Goal: Transaction & Acquisition: Download file/media

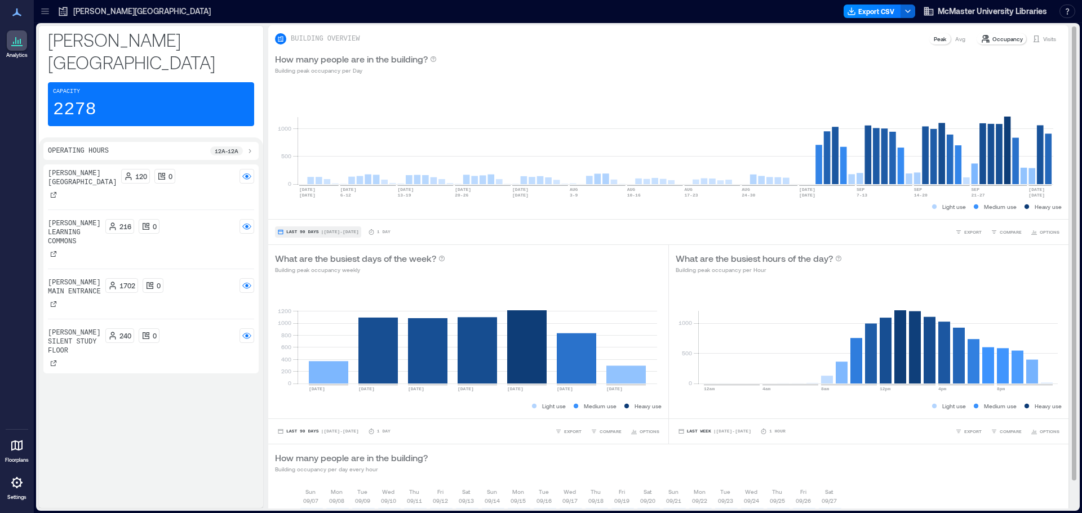
click at [332, 232] on span "| [DATE] - [DATE]" at bounding box center [340, 232] width 38 height 0
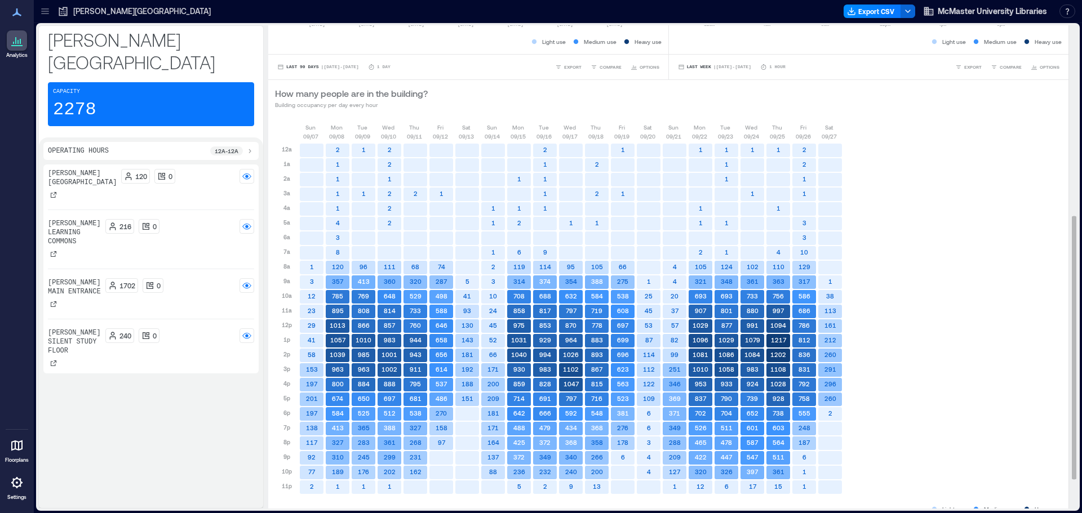
scroll to position [234, 0]
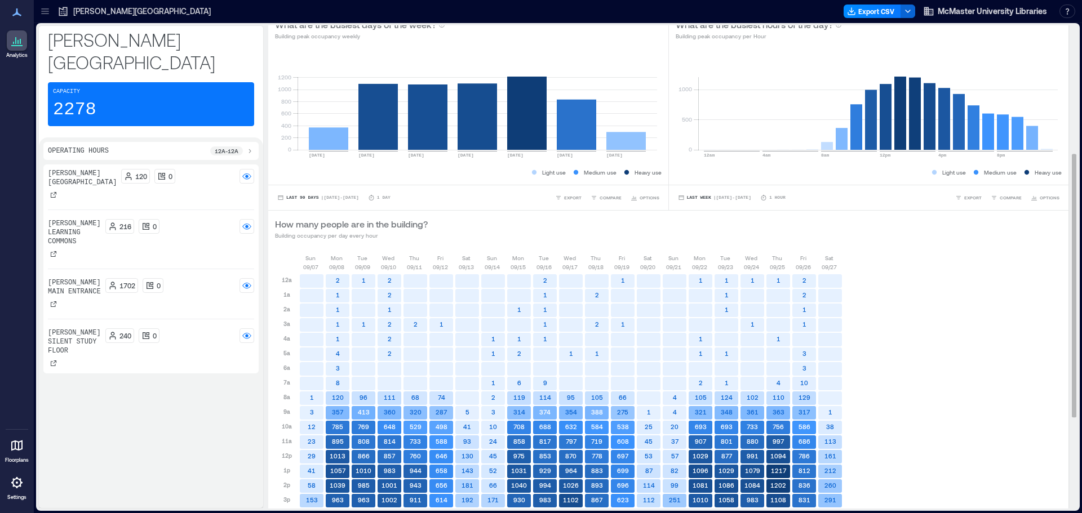
click at [120, 82] on div "Capacity 2278" at bounding box center [151, 104] width 206 height 44
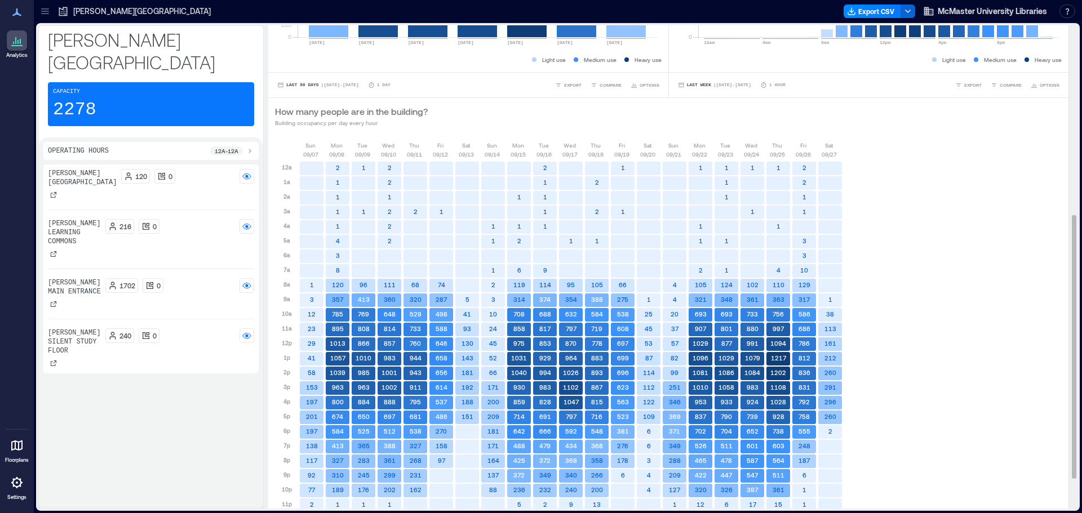
scroll to position [290, 0]
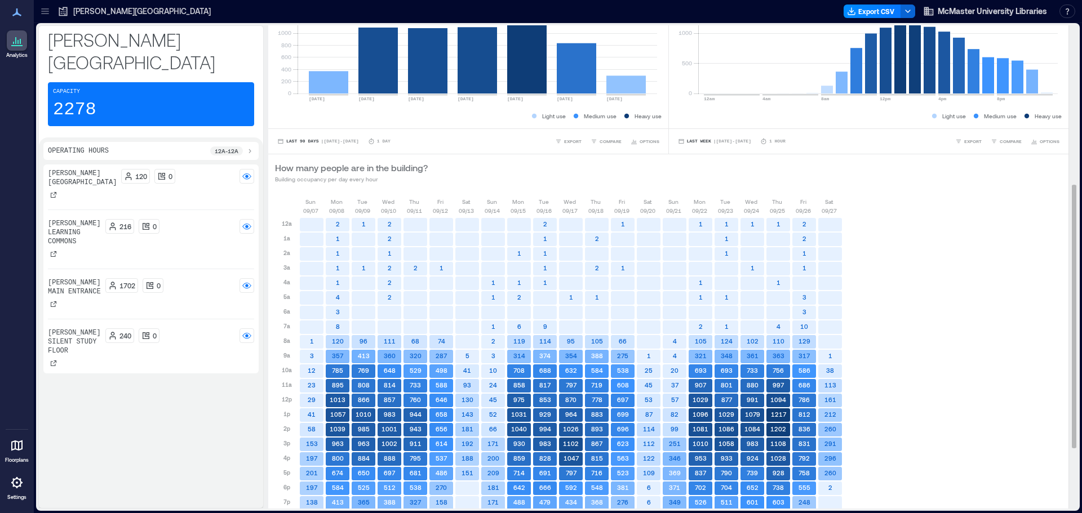
click at [336, 182] on p "Building occupancy per day every hour" at bounding box center [351, 179] width 153 height 9
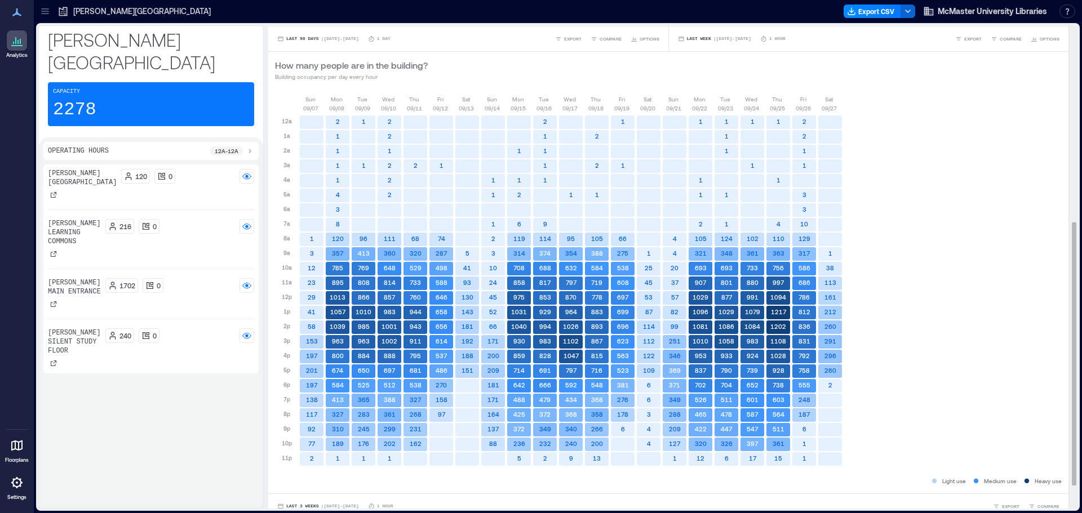
scroll to position [403, 0]
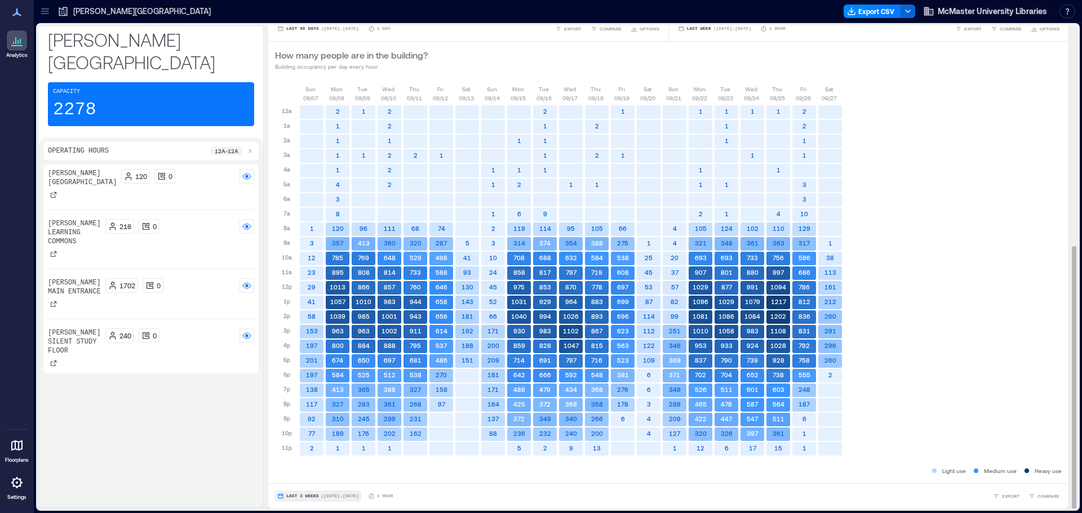
click at [352, 496] on span "| [DATE] - [DATE]" at bounding box center [340, 496] width 38 height 0
click at [313, 478] on div "Last 7 Days Last Week Last 3 Weeks Custom" at bounding box center [306, 453] width 55 height 66
click at [304, 476] on span "Custom" at bounding box center [298, 476] width 24 height 8
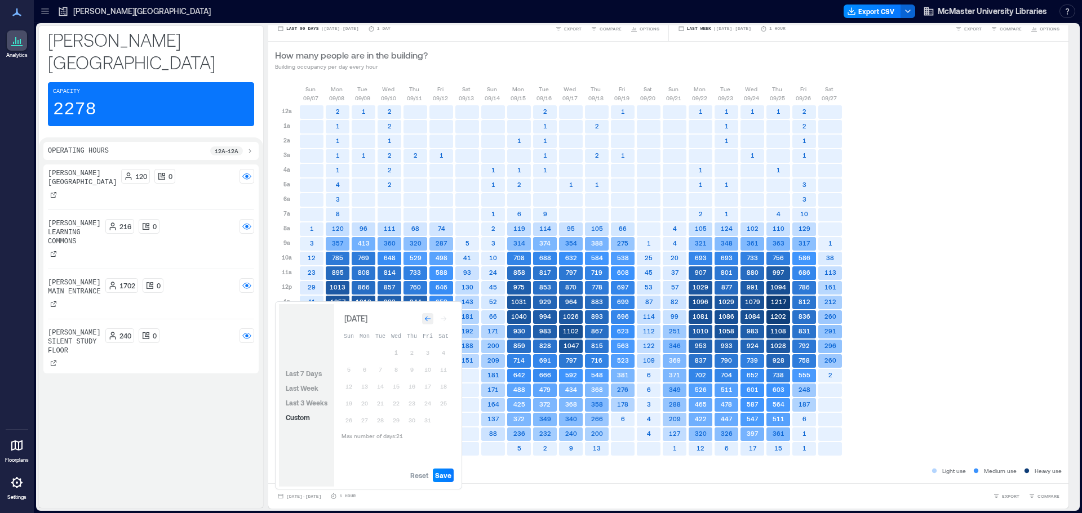
click at [431, 314] on div "Go to previous month" at bounding box center [427, 318] width 11 height 11
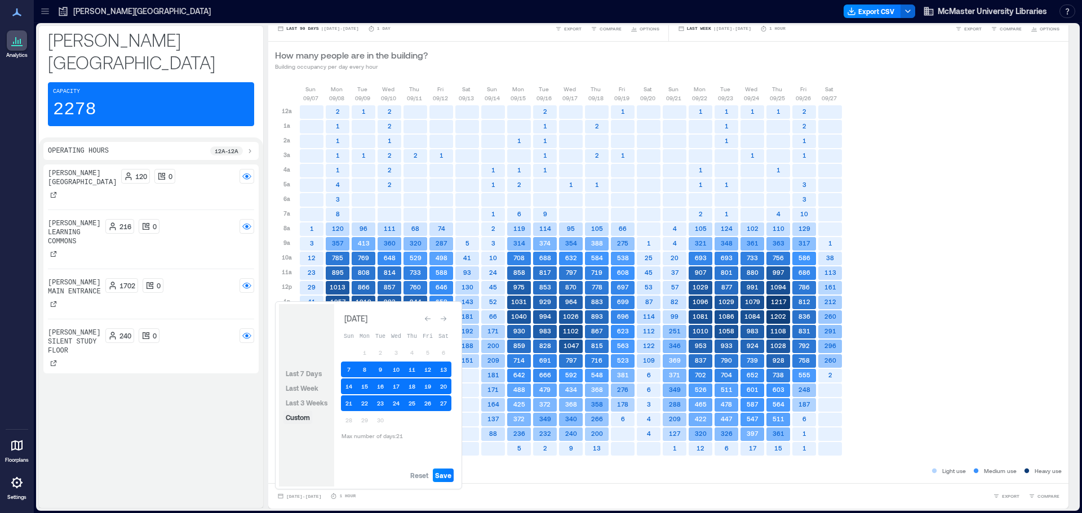
click at [296, 419] on span "Custom" at bounding box center [298, 418] width 24 height 8
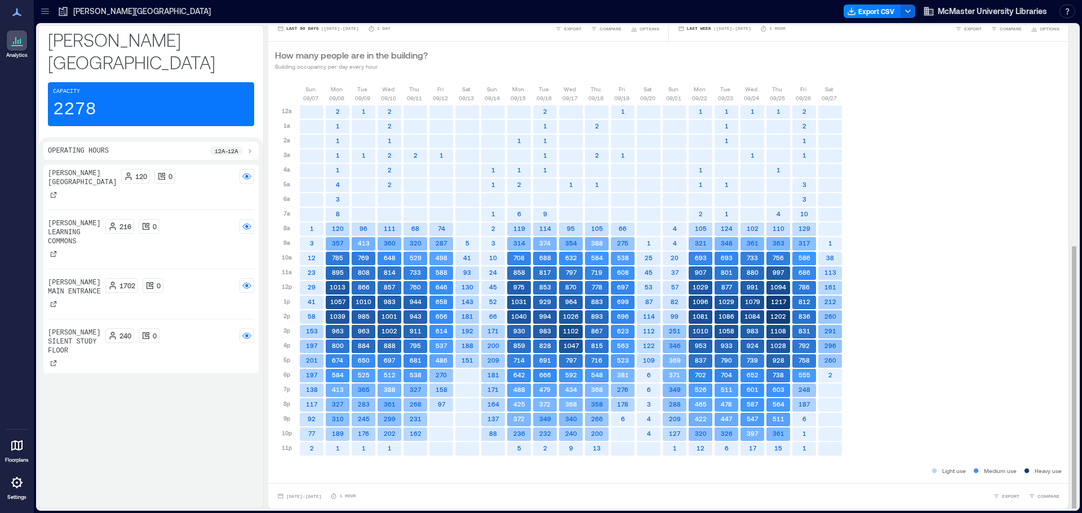
click at [908, 187] on div "[DATE] [DATE] [DATE] [DATE] [DATE] [DATE] [DATE] [DATE] [DATE] [DATE] [DATE] [D…" at bounding box center [668, 275] width 787 height 381
click at [323, 493] on button "[DATE] - [DATE]" at bounding box center [299, 496] width 48 height 11
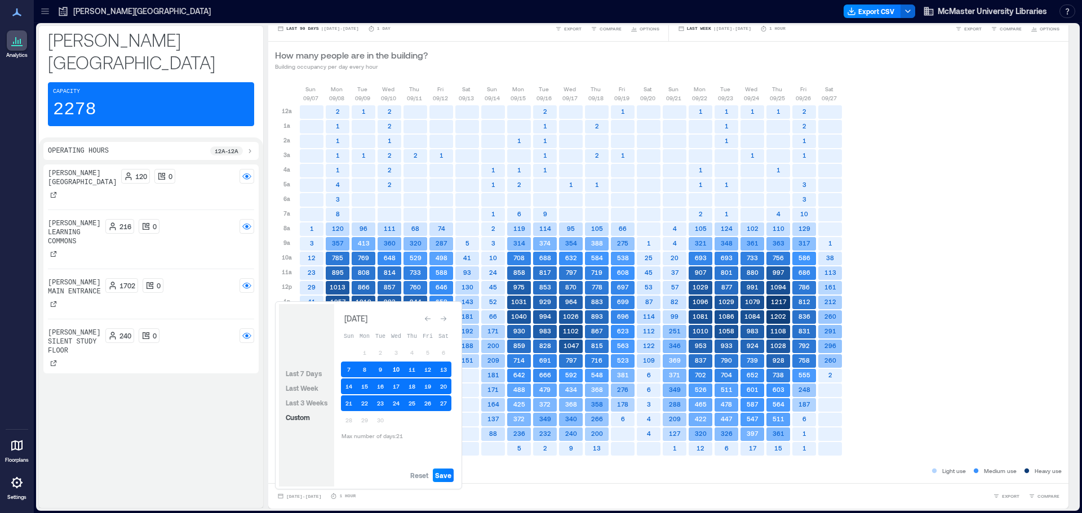
click at [395, 369] on button "10" at bounding box center [396, 370] width 16 height 16
click at [366, 352] on button "1" at bounding box center [365, 353] width 16 height 16
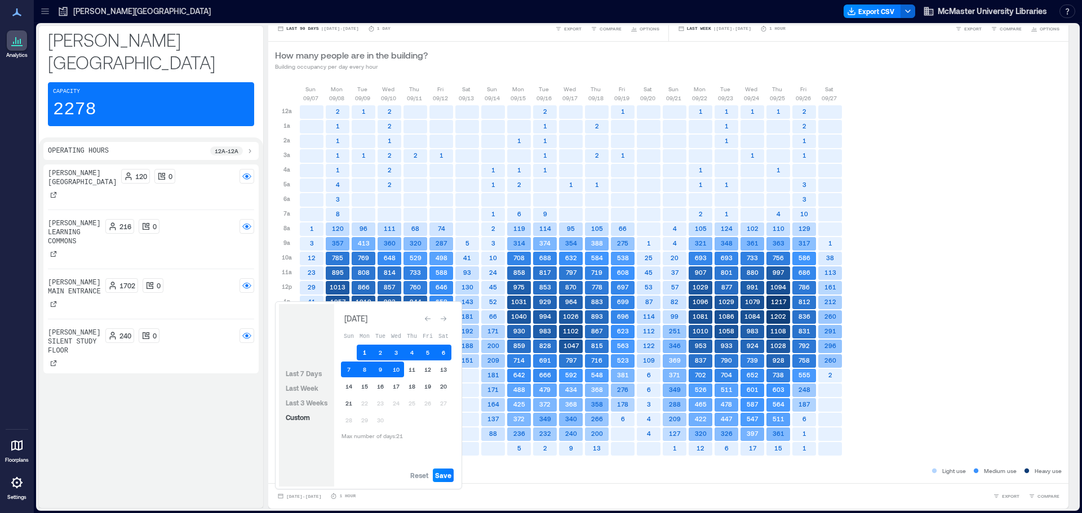
click at [363, 354] on button "1" at bounding box center [365, 353] width 16 height 16
click at [441, 386] on button "20" at bounding box center [444, 387] width 16 height 16
click at [450, 472] on span "Save" at bounding box center [443, 475] width 16 height 9
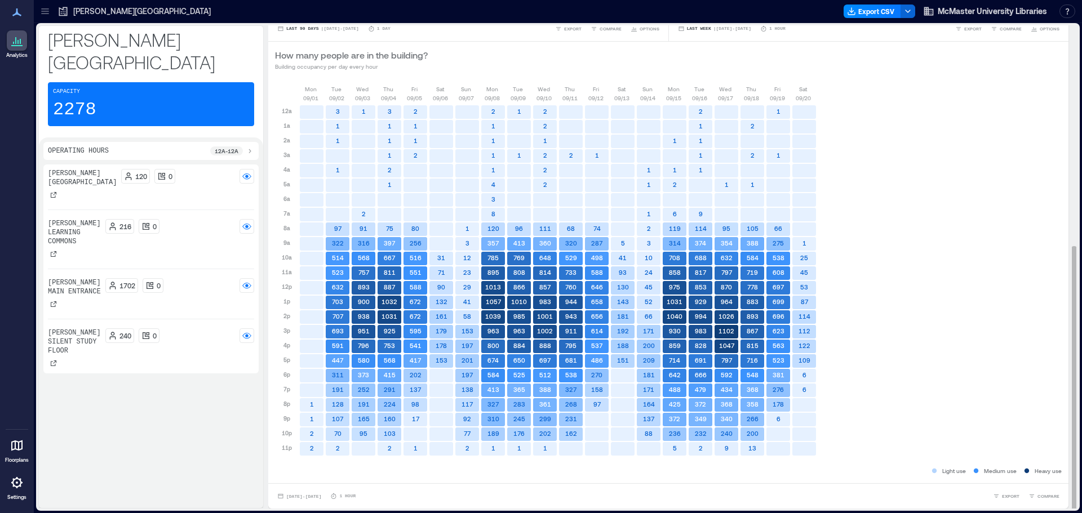
scroll to position [1, 0]
click at [321, 494] on span "[DATE] - [DATE]" at bounding box center [303, 495] width 35 height 5
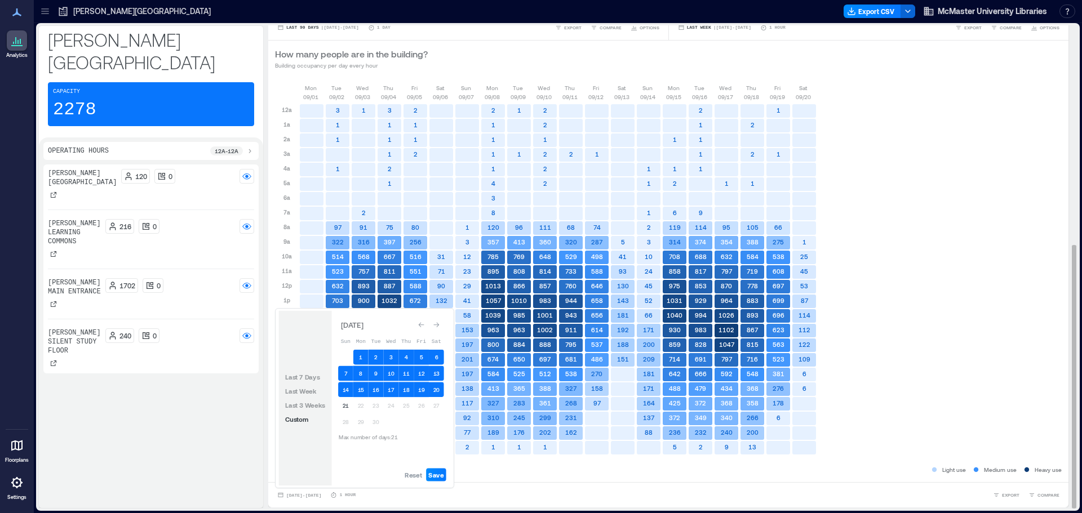
click at [894, 361] on div "[DATE] [DATE] [DATE] [DATE] [DATE] [DATE] [DATE] [DATE] [DATE] [DATE] [DATE] [D…" at bounding box center [668, 273] width 787 height 381
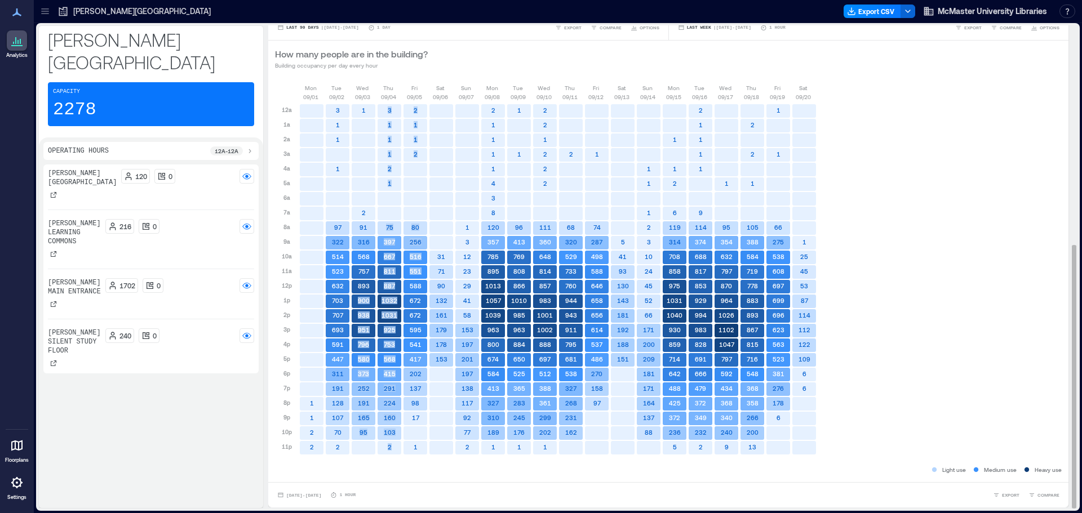
click at [421, 283] on div "12a 1a 2a 3a 4a 5a 6a 7a 8a 9a 10a 11a 12p 1p 2p 3p 4p 5p 6p 7p 8p 9p 10p 11p 1…" at bounding box center [546, 278] width 542 height 354
click at [420, 298] on text "672" at bounding box center [415, 300] width 11 height 7
click at [508, 299] on rect at bounding box center [519, 302] width 24 height 14
click at [360, 284] on text "893" at bounding box center [364, 285] width 12 height 7
click at [375, 310] on rect at bounding box center [364, 316] width 24 height 14
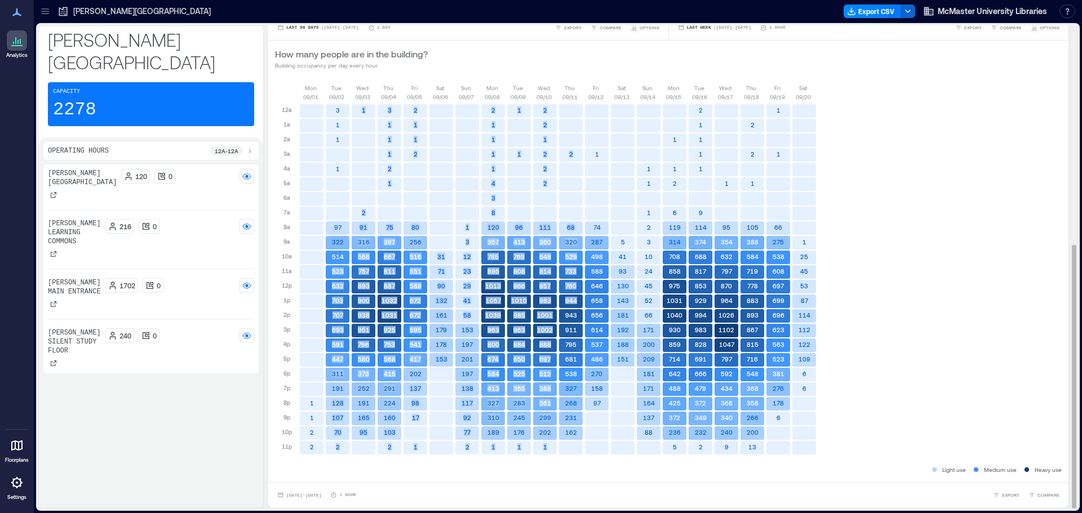
drag, startPoint x: 334, startPoint y: 268, endPoint x: 581, endPoint y: 310, distance: 250.9
click at [581, 310] on div "12a 1a 2a 3a 4a 5a 6a 7a 8a 9a 10a 11a 12p 1p 2p 3p 4p 5p 6p 7p 8p 9p 10p 11p 1…" at bounding box center [546, 278] width 542 height 354
click at [581, 310] on rect at bounding box center [571, 316] width 24 height 14
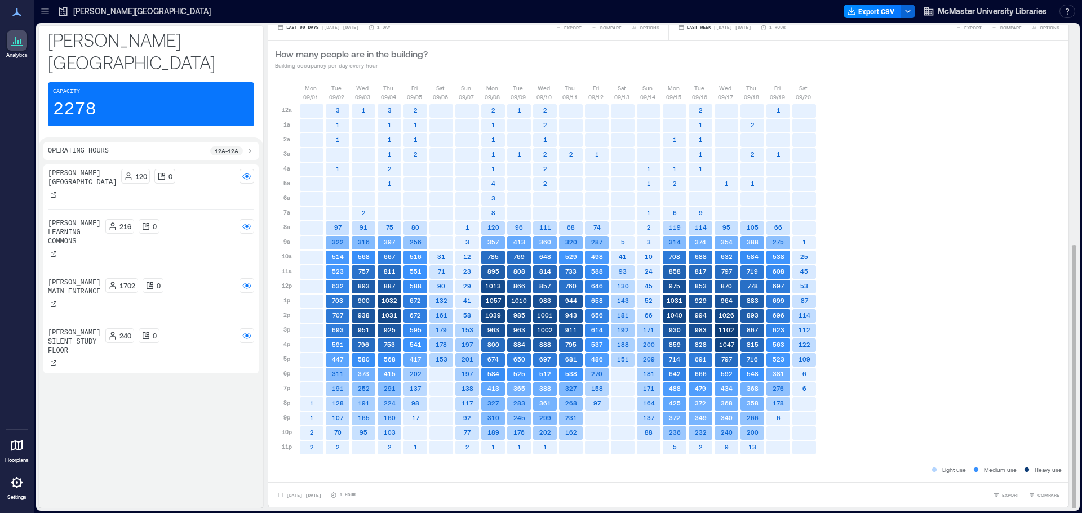
click at [900, 320] on div "[DATE] [DATE] [DATE] [DATE] [DATE] [DATE] [DATE] [DATE] [DATE] [DATE] [DATE] [D…" at bounding box center [668, 273] width 787 height 381
click at [884, 255] on div "[DATE] [DATE] [DATE] [DATE] [DATE] [DATE] [DATE] [DATE] [DATE] [DATE] [DATE] [D…" at bounding box center [668, 273] width 787 height 381
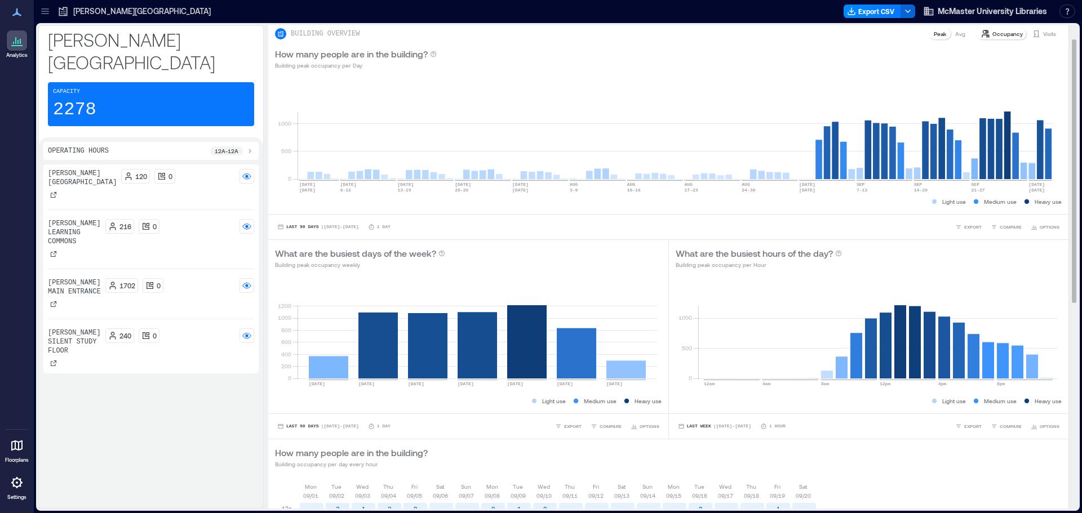
scroll to position [0, 0]
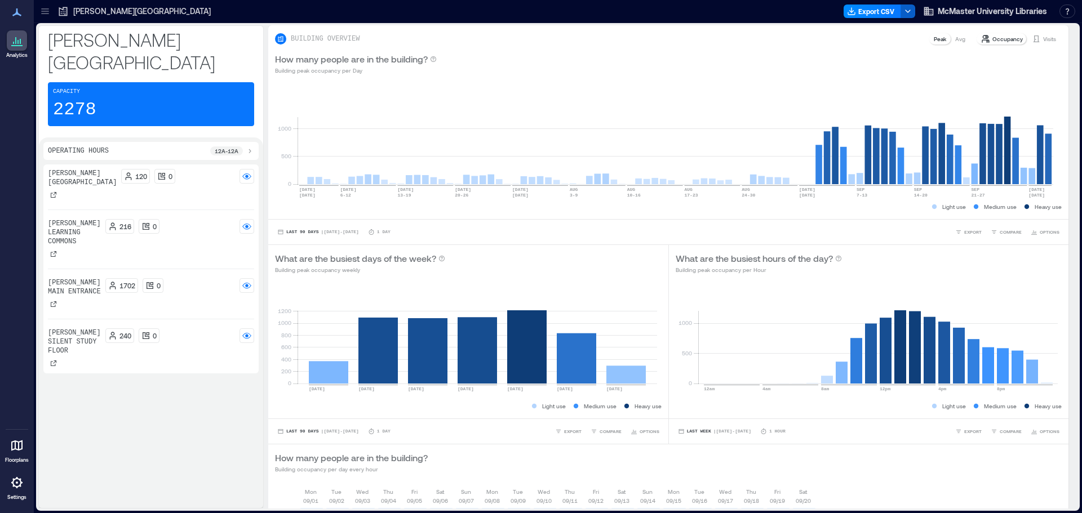
click at [909, 9] on icon "button" at bounding box center [907, 11] width 9 height 9
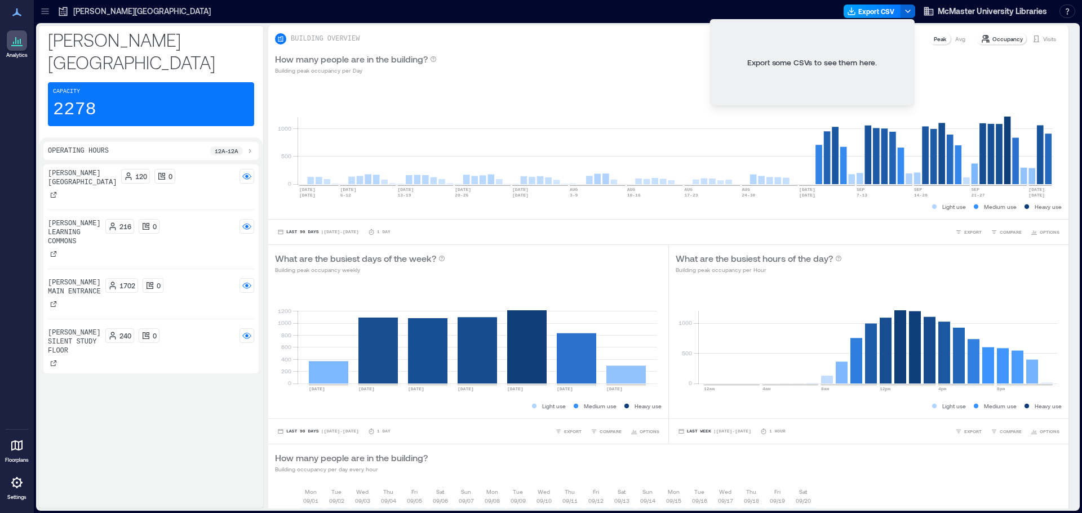
click at [882, 8] on button "Export CSV" at bounding box center [872, 12] width 57 height 14
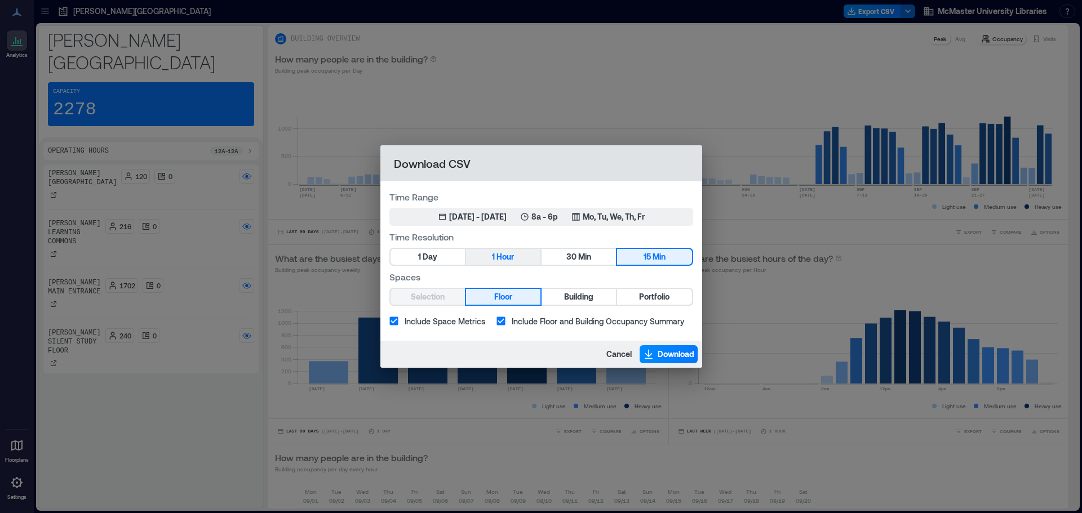
click at [485, 256] on button "1 Hour" at bounding box center [503, 257] width 74 height 16
click at [580, 218] on icon "button" at bounding box center [575, 216] width 9 height 9
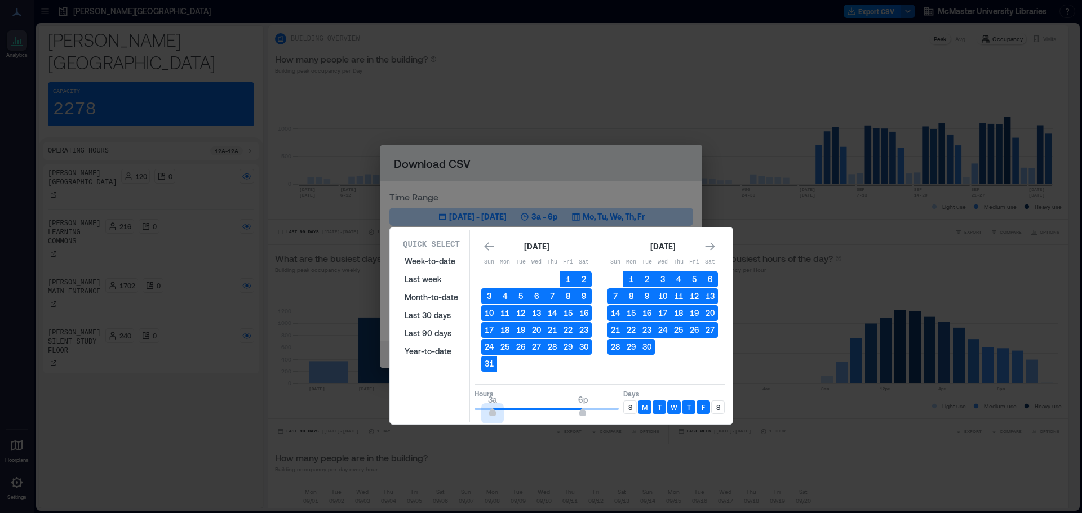
drag, startPoint x: 522, startPoint y: 412, endPoint x: 471, endPoint y: 408, distance: 50.9
click at [471, 408] on div "Quick Select Week-to-date Last week Month-to-date Last 30 days Last 90 days Yea…" at bounding box center [561, 326] width 336 height 192
drag, startPoint x: 473, startPoint y: 407, endPoint x: 493, endPoint y: 410, distance: 20.6
click at [493, 411] on span "3a" at bounding box center [492, 413] width 7 height 5
type input "**"
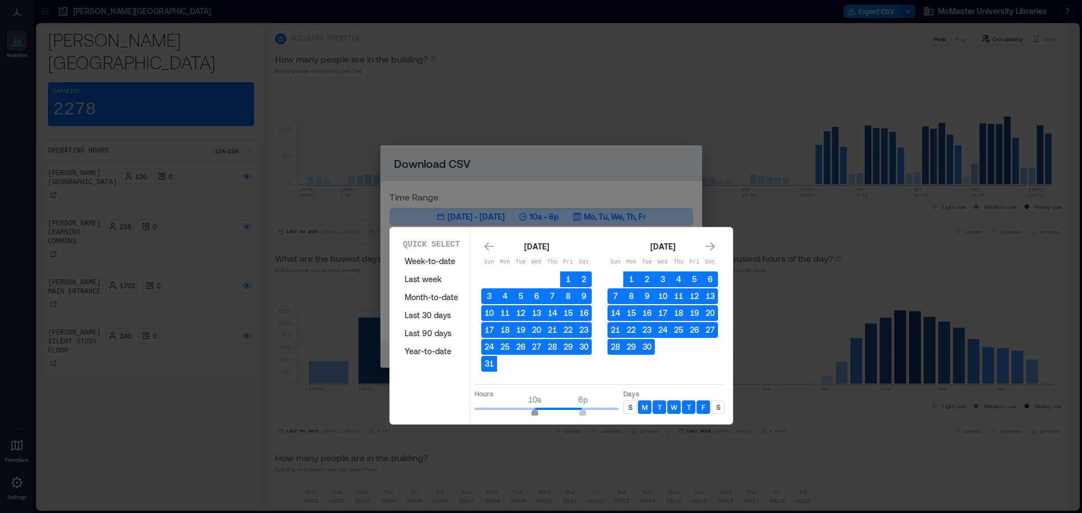
drag, startPoint x: 495, startPoint y: 411, endPoint x: 535, endPoint y: 410, distance: 40.6
click at [535, 411] on span "10a" at bounding box center [534, 413] width 7 height 5
type input "**"
drag, startPoint x: 583, startPoint y: 411, endPoint x: 572, endPoint y: 411, distance: 10.7
click at [572, 411] on span "4p" at bounding box center [570, 413] width 7 height 5
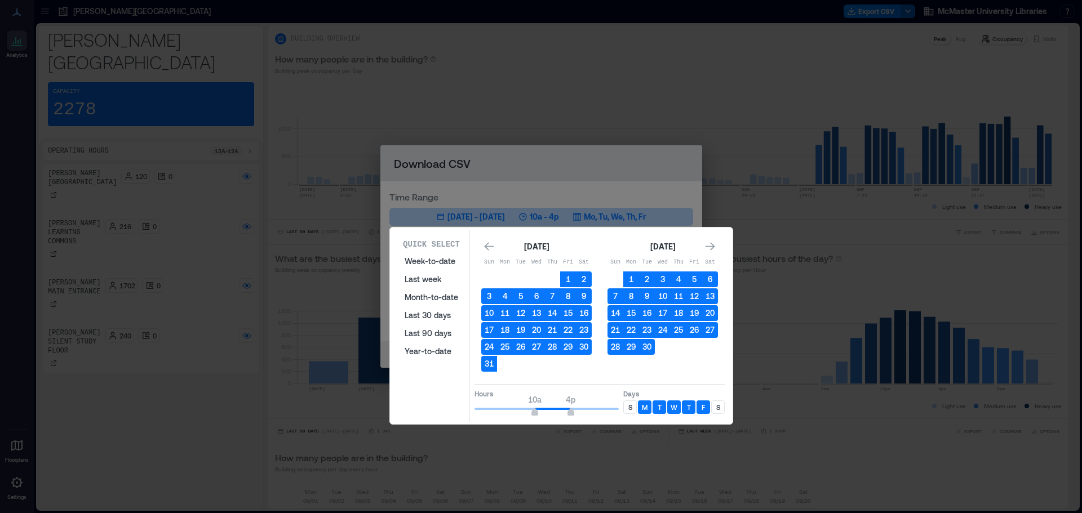
click at [633, 407] on div "S" at bounding box center [630, 408] width 14 height 14
click at [717, 412] on div "S" at bounding box center [718, 408] width 14 height 14
click at [489, 244] on icon "Go to previous month" at bounding box center [488, 246] width 11 height 11
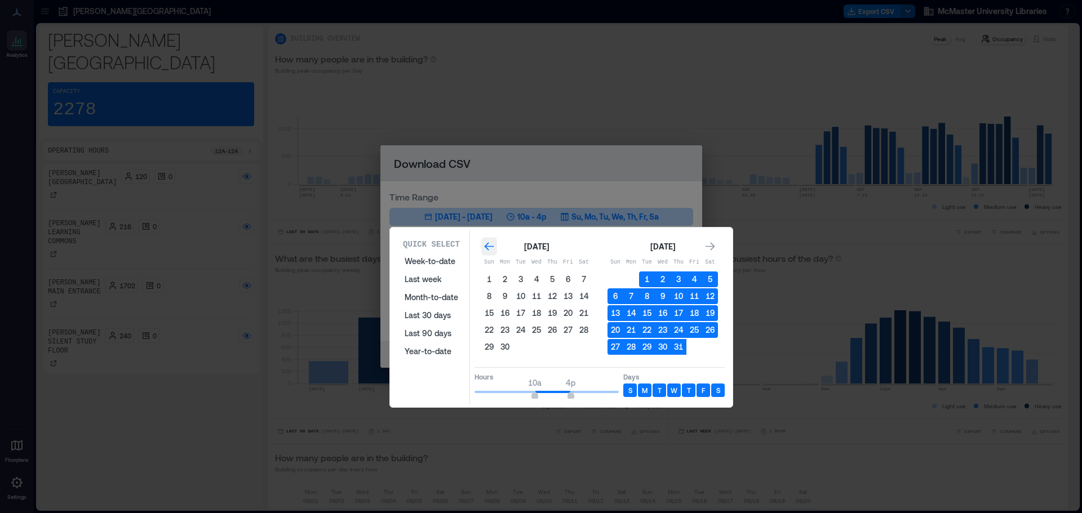
click at [489, 244] on icon "Go to previous month" at bounding box center [488, 246] width 11 height 11
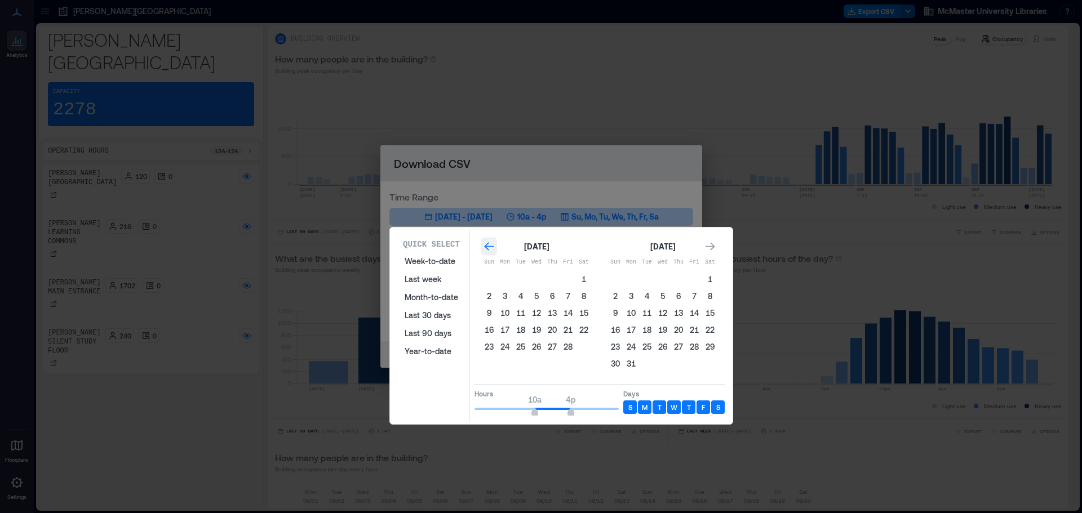
click at [489, 244] on icon "Go to previous month" at bounding box center [488, 246] width 11 height 11
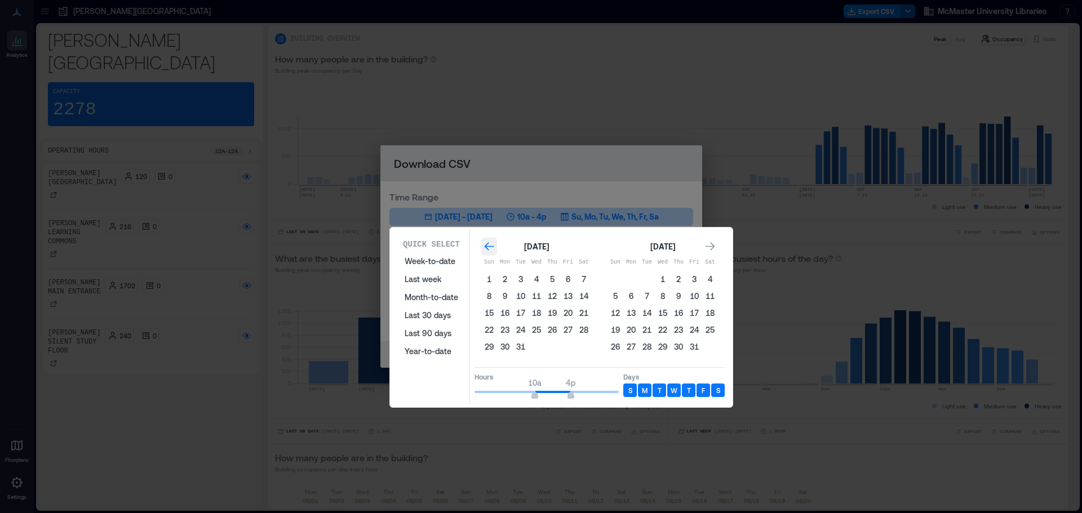
click at [489, 244] on icon "Go to previous month" at bounding box center [488, 246] width 11 height 11
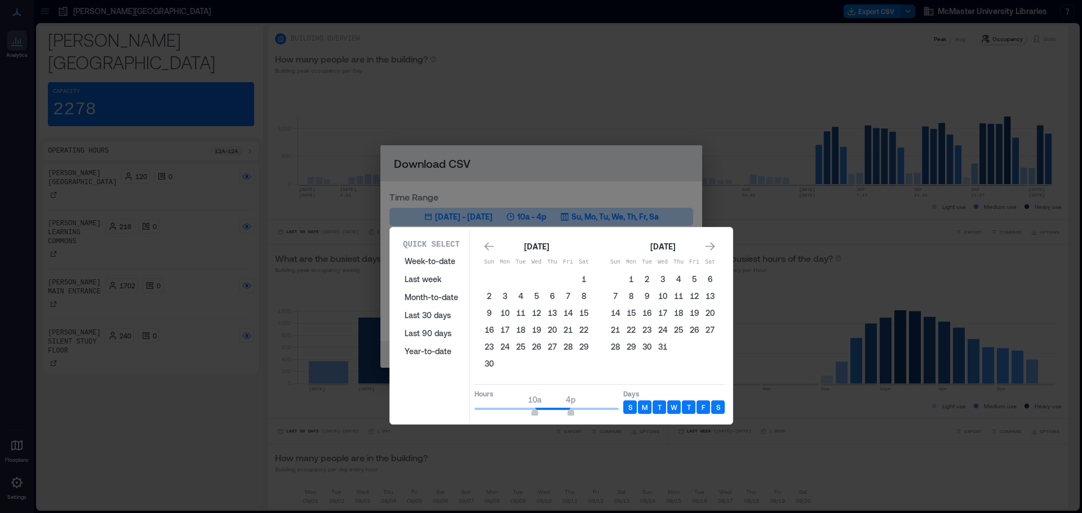
click at [700, 249] on div "[DATE]" at bounding box center [662, 247] width 110 height 14
click at [707, 249] on icon "Go to next month" at bounding box center [709, 246] width 11 height 11
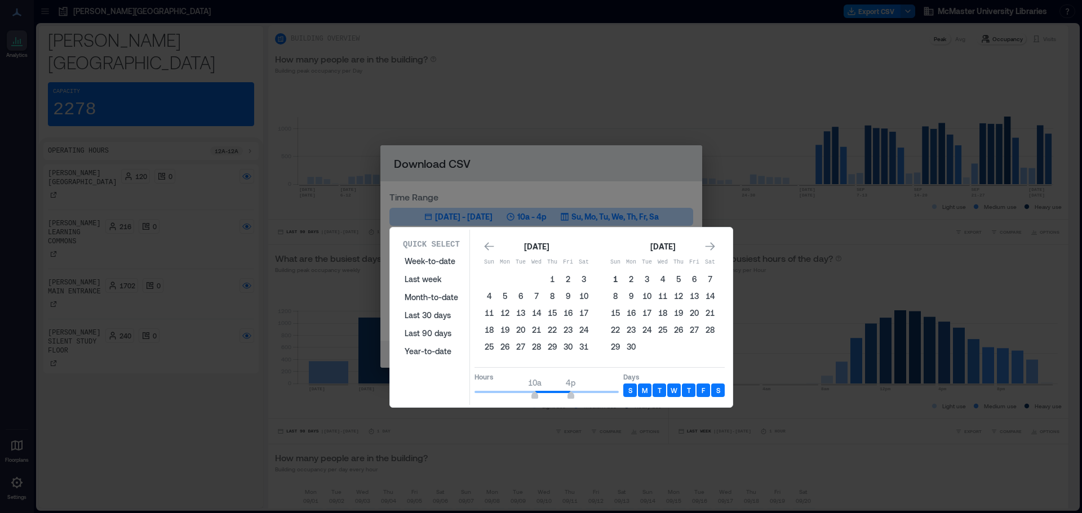
click at [615, 280] on button "1" at bounding box center [615, 280] width 16 height 16
click at [713, 245] on icon "Go to next month" at bounding box center [709, 246] width 11 height 11
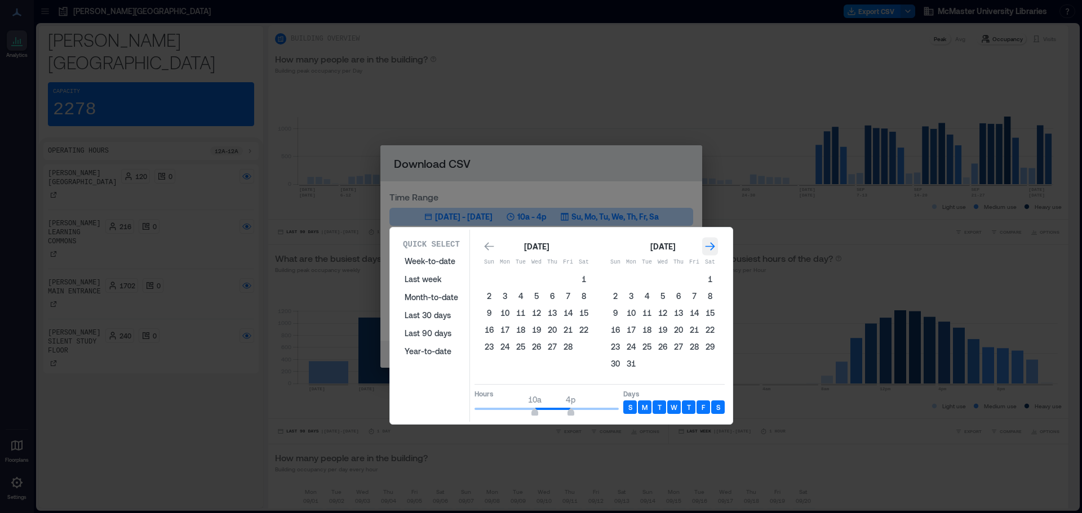
click at [713, 245] on icon "Go to next month" at bounding box center [709, 246] width 11 height 11
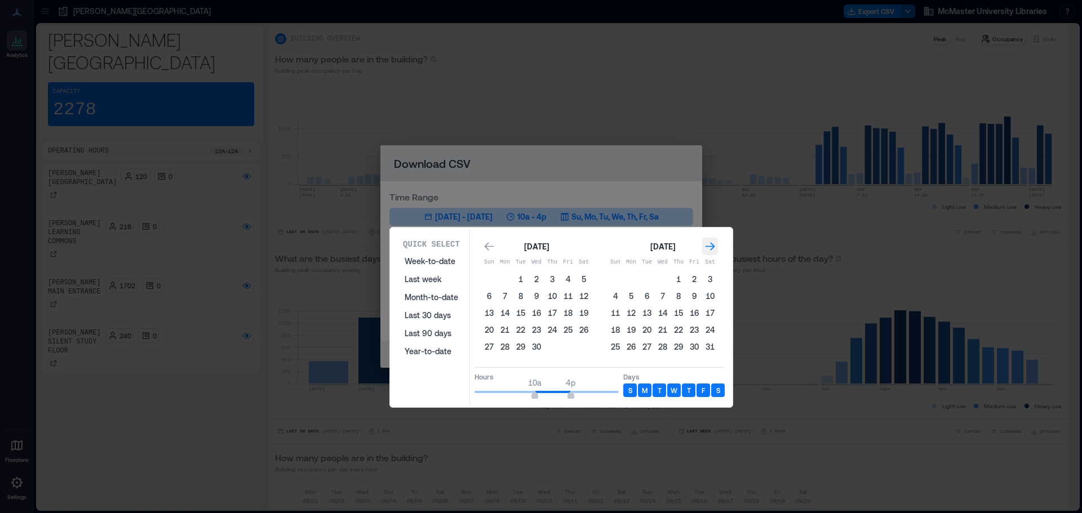
click at [713, 245] on icon "Go to next month" at bounding box center [709, 246] width 11 height 11
click at [492, 249] on icon "Go to previous month" at bounding box center [488, 246] width 11 height 11
click at [537, 345] on button "30" at bounding box center [537, 347] width 16 height 16
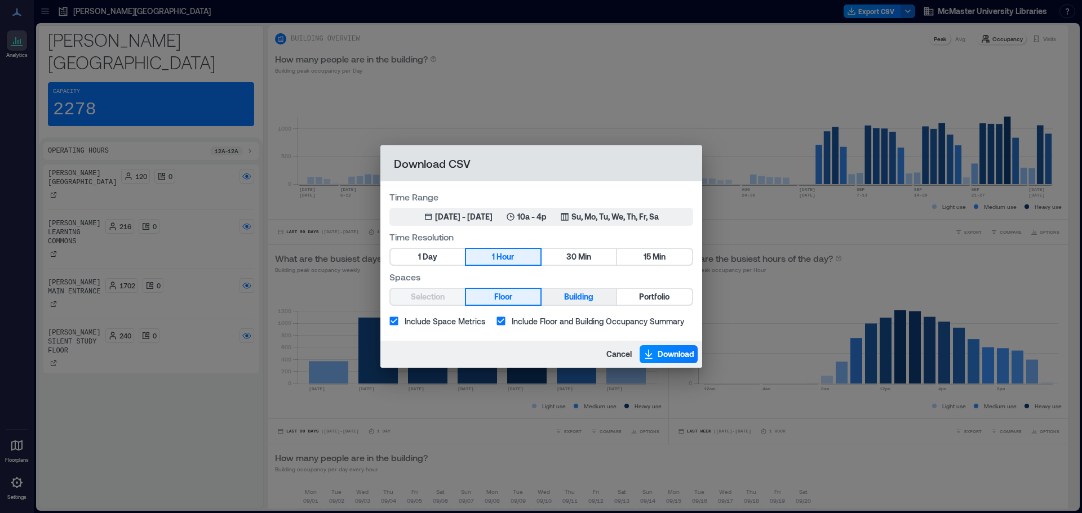
click at [560, 295] on button "Building" at bounding box center [579, 297] width 74 height 16
click at [662, 358] on span "Download" at bounding box center [676, 354] width 37 height 11
